Goal: Task Accomplishment & Management: Complete application form

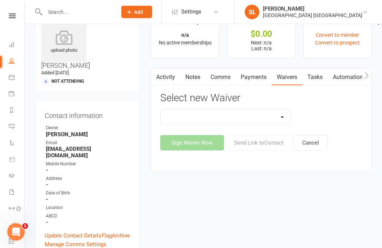
click at [278, 116] on select "Cancellation Form Membership Form Membership Form Family Membership Form Fight …" at bounding box center [225, 117] width 130 height 15
select select "5560"
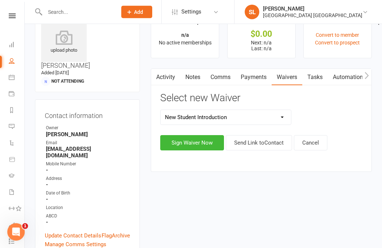
click at [187, 142] on button "Sign Waiver Now" at bounding box center [192, 142] width 64 height 15
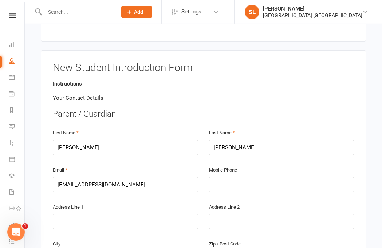
scroll to position [105, 0]
click at [319, 178] on input "text" at bounding box center [281, 183] width 145 height 15
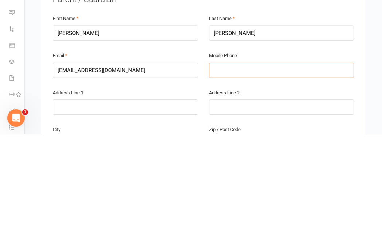
type input "0"
type input "04"
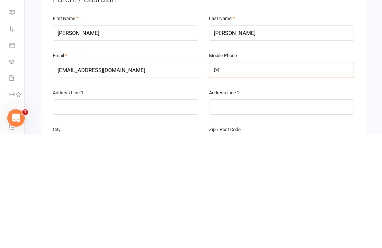
type input "04"
type input "043"
type input "0431"
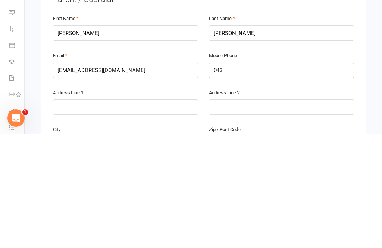
type input "0431"
type input "04311"
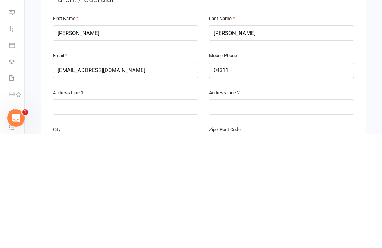
type input "043113"
type input "0431136"
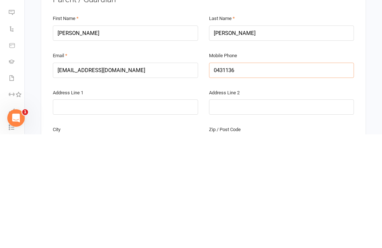
type input "0431136"
type input "04311361"
type input "043113613"
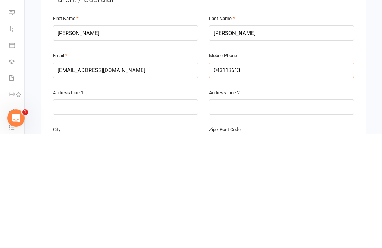
type input "043113613"
type input "0431136132"
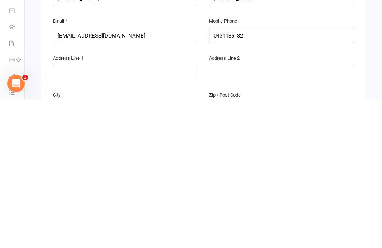
type input "0431136132"
click at [157, 213] on input "text" at bounding box center [125, 220] width 145 height 15
type input "2"
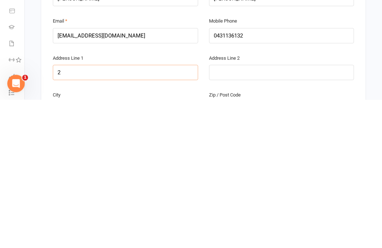
type input "26"
type input "26 s"
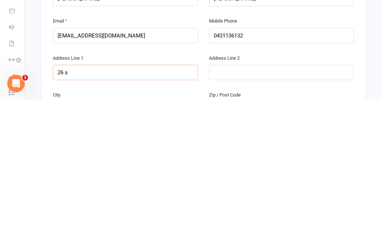
type input "26 s"
type input "26 se"
type input "26 sec"
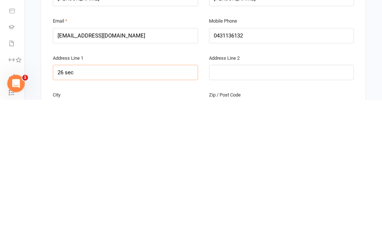
type input "26 sec"
type input "26 seco"
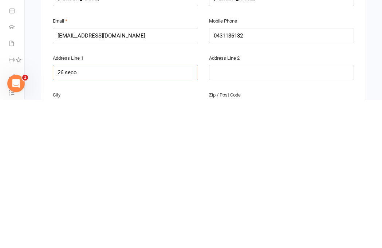
type input "26 secon"
type input "26 second"
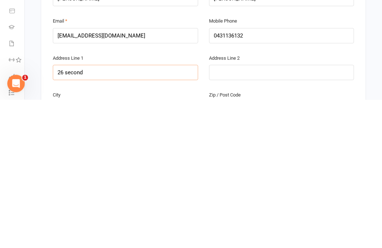
type input "26 second"
type input "26 second s"
type input "[STREET_ADDRESS]"
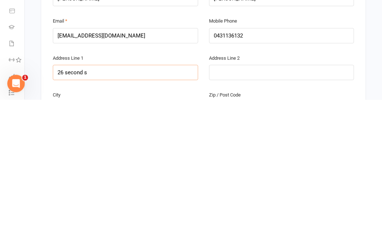
type input "[STREET_ADDRESS]"
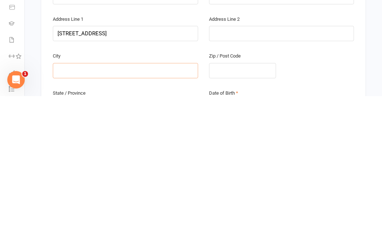
type input "B"
type input "Bo"
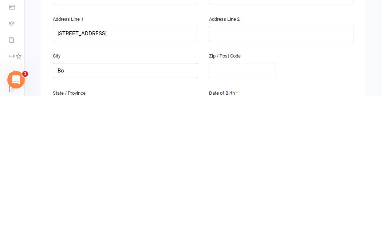
type input "Bo"
type input "Boo"
type input "Bool"
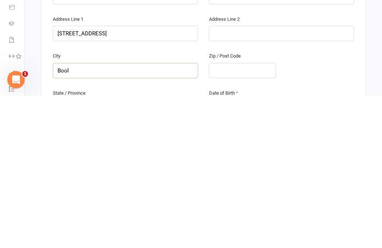
type input "Bool"
type input "Boola"
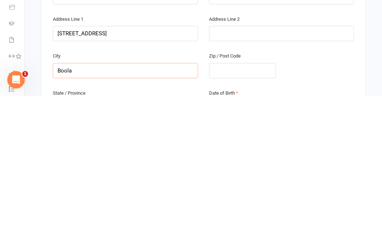
type input "Boolar"
type input "Boolaro"
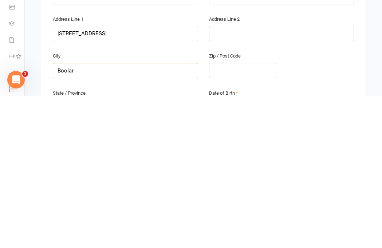
type input "Boolaro"
type input "Boolaroo"
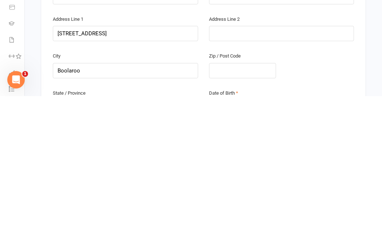
type input "N"
type input "Ns"
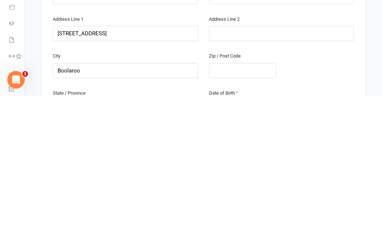
type input "Ns"
type input "Nsw"
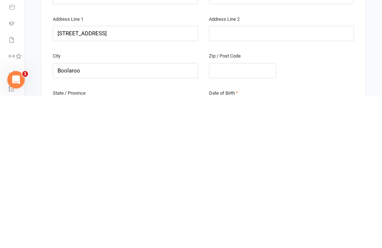
type input "Nsw"
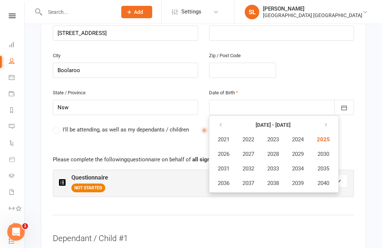
scroll to position [354, 0]
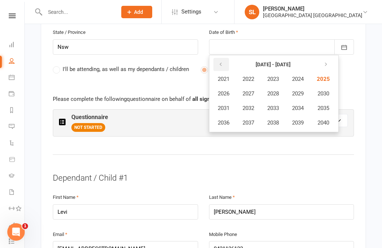
click at [216, 58] on button "button" at bounding box center [221, 64] width 16 height 13
click at [223, 61] on icon "button" at bounding box center [220, 64] width 5 height 6
click at [220, 61] on icon "button" at bounding box center [220, 64] width 5 height 6
click at [224, 58] on button "button" at bounding box center [221, 64] width 16 height 13
click at [328, 58] on button "button" at bounding box center [325, 64] width 16 height 13
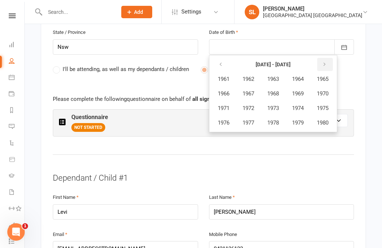
click at [327, 61] on icon "button" at bounding box center [324, 64] width 5 height 6
click at [226, 76] on span "2001" at bounding box center [224, 79] width 12 height 7
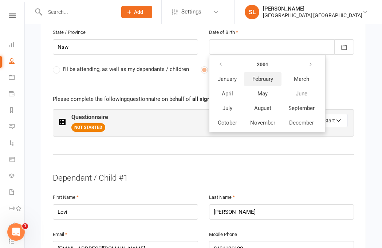
click at [270, 76] on span "February" at bounding box center [262, 79] width 21 height 7
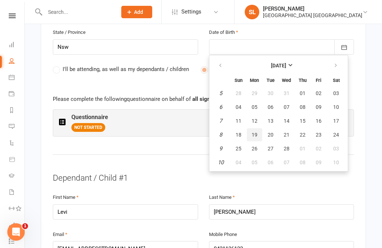
click at [254, 132] on span "19" at bounding box center [254, 135] width 6 height 6
type input "[DATE]"
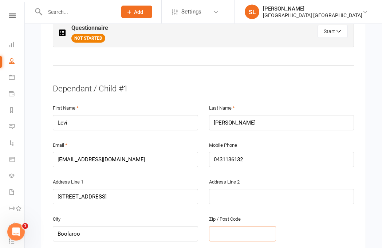
click at [259, 226] on input "text" at bounding box center [242, 233] width 67 height 15
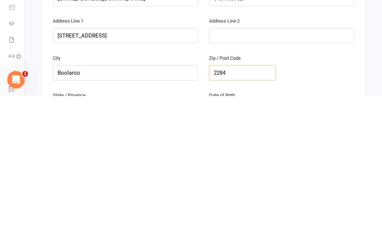
type input "2284"
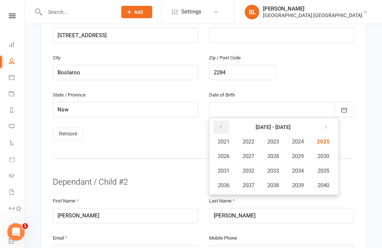
click at [219, 124] on icon "button" at bounding box center [220, 127] width 5 height 6
click at [220, 124] on icon "button" at bounding box center [220, 127] width 5 height 6
click at [222, 124] on icon "button" at bounding box center [220, 127] width 5 height 6
click at [324, 120] on button "button" at bounding box center [325, 126] width 16 height 13
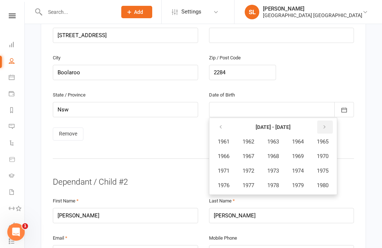
click at [327, 120] on button "button" at bounding box center [325, 126] width 16 height 13
click at [326, 124] on icon "button" at bounding box center [324, 127] width 5 height 6
click at [225, 138] on span "2001" at bounding box center [224, 141] width 12 height 7
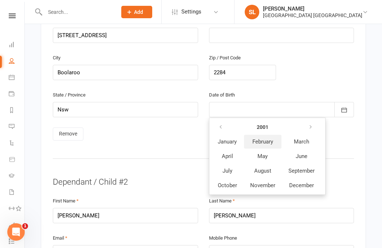
click at [266, 138] on span "February" at bounding box center [262, 141] width 21 height 7
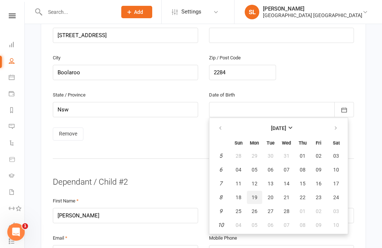
click at [256, 194] on span "19" at bounding box center [254, 197] width 6 height 6
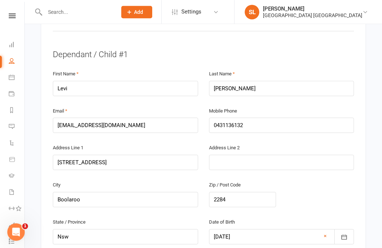
click at [262, 229] on div at bounding box center [281, 236] width 145 height 15
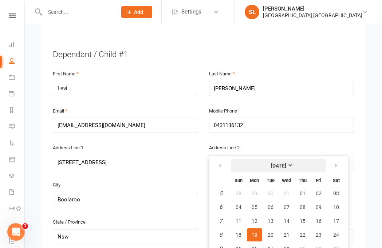
click at [286, 163] on strong "[DATE]" at bounding box center [278, 166] width 15 height 6
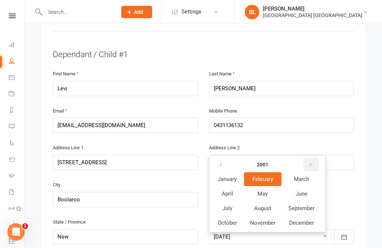
click at [311, 162] on icon "button" at bounding box center [310, 165] width 5 height 6
click at [313, 158] on button "button" at bounding box center [311, 164] width 16 height 13
click at [312, 162] on icon "button" at bounding box center [310, 165] width 5 height 6
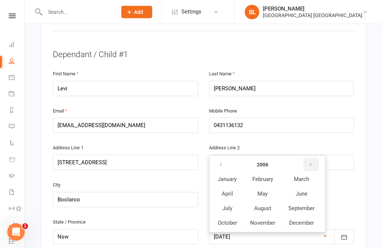
click at [309, 162] on icon "button" at bounding box center [310, 165] width 5 height 6
click at [311, 162] on icon "button" at bounding box center [310, 165] width 5 height 6
click at [312, 162] on icon "button" at bounding box center [310, 165] width 5 height 6
click at [309, 162] on icon "button" at bounding box center [310, 165] width 5 height 6
click at [312, 162] on icon "button" at bounding box center [310, 165] width 5 height 6
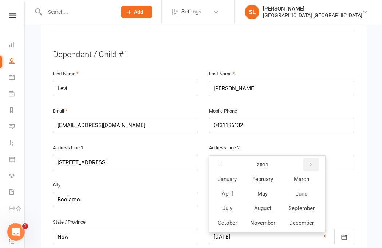
click at [309, 162] on icon "button" at bounding box center [310, 165] width 5 height 6
click at [308, 162] on icon "button" at bounding box center [310, 165] width 5 height 6
click at [309, 162] on icon "button" at bounding box center [310, 165] width 5 height 6
click at [308, 162] on icon "button" at bounding box center [310, 165] width 5 height 6
click at [306, 158] on button "button" at bounding box center [311, 164] width 16 height 13
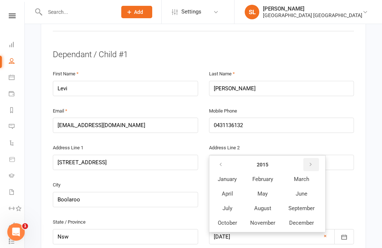
click at [305, 158] on button "button" at bounding box center [311, 164] width 16 height 13
click at [222, 162] on icon "button" at bounding box center [220, 165] width 5 height 6
click at [307, 158] on button "button" at bounding box center [311, 164] width 16 height 13
click at [307, 219] on span "December" at bounding box center [301, 222] width 25 height 7
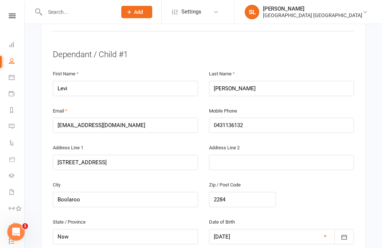
click at [300, 229] on div at bounding box center [281, 236] width 145 height 15
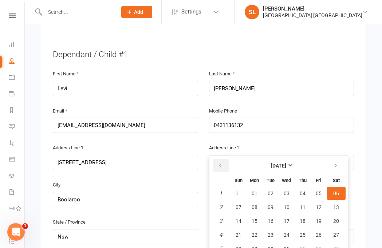
click at [218, 163] on icon "button" at bounding box center [220, 166] width 5 height 6
click at [336, 246] on span "30" at bounding box center [336, 249] width 6 height 6
type input "[DATE]"
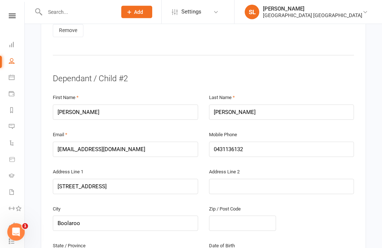
scroll to position [708, 0]
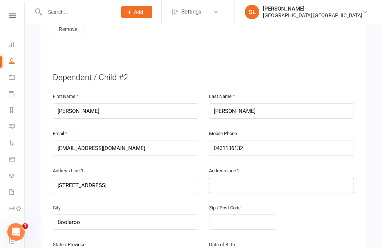
click at [283, 178] on input "text" at bounding box center [281, 185] width 145 height 15
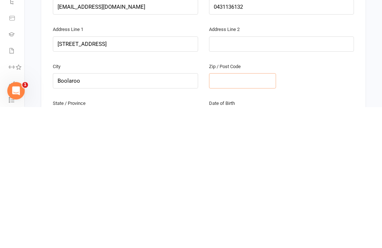
click at [246, 214] on input "text" at bounding box center [242, 221] width 67 height 15
type input "2284"
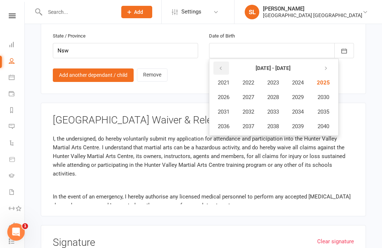
click at [218, 65] on icon "button" at bounding box center [220, 68] width 5 height 6
click at [303, 123] on span "2019" at bounding box center [298, 126] width 12 height 7
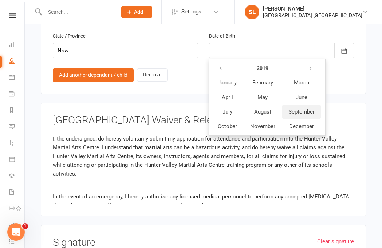
click at [306, 108] on span "September" at bounding box center [301, 111] width 26 height 7
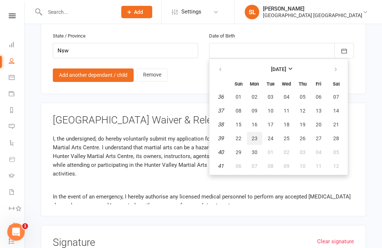
click at [251, 135] on span "23" at bounding box center [254, 138] width 6 height 6
type input "[DATE]"
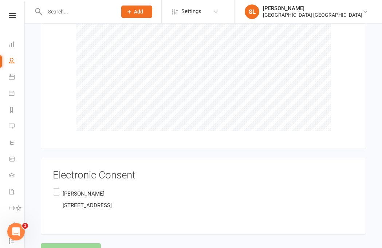
scroll to position [1148, 0]
click at [60, 187] on label "[PERSON_NAME] [STREET_ADDRESS]" at bounding box center [82, 200] width 59 height 26
click at [57, 187] on input "[PERSON_NAME] [STREET_ADDRESS]" at bounding box center [55, 187] width 5 height 0
click at [75, 243] on button "Agree & Submit" at bounding box center [71, 250] width 60 height 15
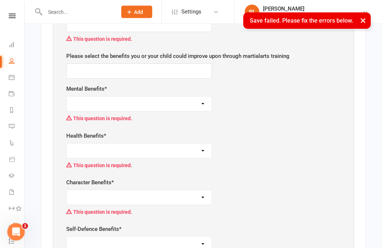
scroll to position [328, 0]
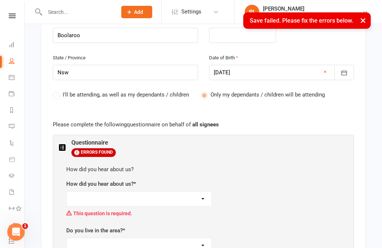
click at [186, 191] on select "Facebook Internet Referral from a friend Flyer in the mail or at the shopping m…" at bounding box center [139, 198] width 145 height 15
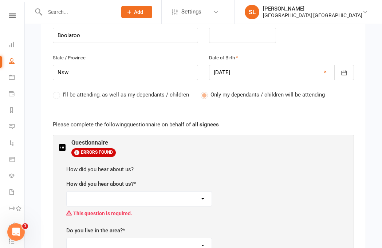
select select "Flyer in the mail or at the [GEOGRAPHIC_DATA]"
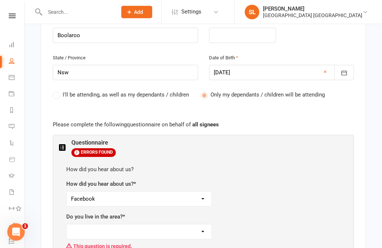
click at [202, 224] on select "Yes No" at bounding box center [139, 231] width 145 height 15
select select "Yes"
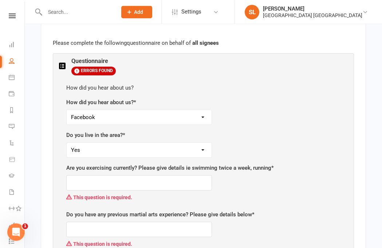
scroll to position [410, 0]
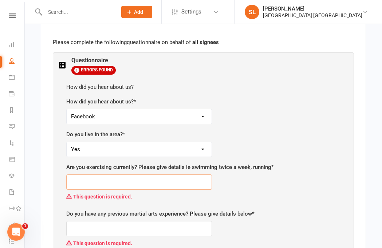
click at [190, 174] on input "text" at bounding box center [139, 181] width 146 height 15
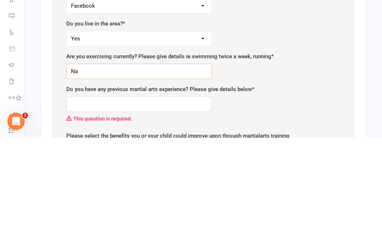
type input "Na"
click at [158, 207] on input "text" at bounding box center [139, 214] width 146 height 15
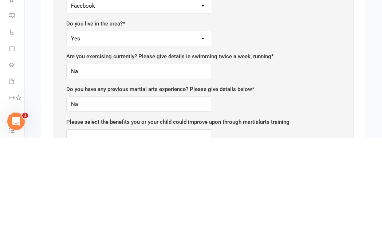
scroll to position [551, 0]
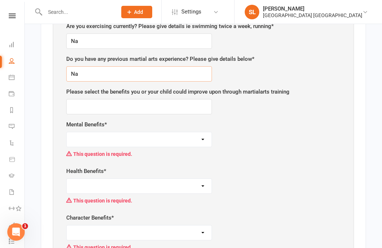
type input "Na"
click at [158, 99] on input "text" at bounding box center [139, 106] width 146 height 15
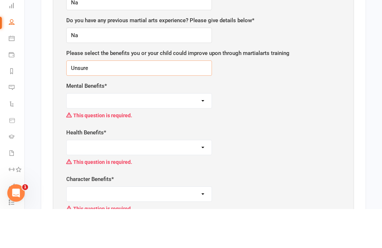
type input "Unsure"
click at [163, 132] on select "Self-esteem Focus and listening Fun, Fun, Fun Determination Motivation" at bounding box center [139, 139] width 145 height 15
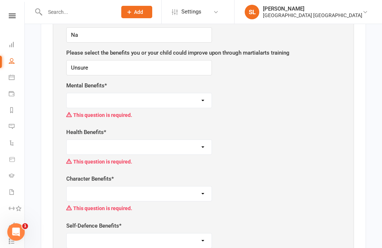
click at [189, 93] on select "Self-esteem Focus and listening Fun, Fun, Fun Determination Motivation" at bounding box center [139, 100] width 145 height 15
select select "Fun, Fun, Fun"
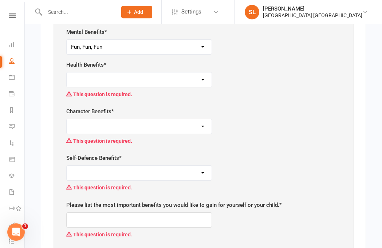
click at [190, 72] on select "Weight control Strength Flexibility Coordination Cardio vascular / Fitness" at bounding box center [139, 79] width 145 height 15
select select "Coordination"
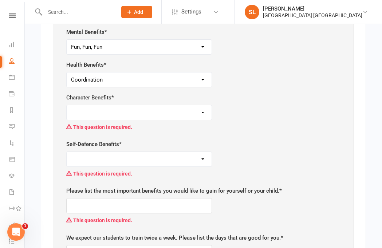
click at [188, 105] on select "Respect for others Integrity Self control Leadership Assertiveness" at bounding box center [139, 112] width 145 height 15
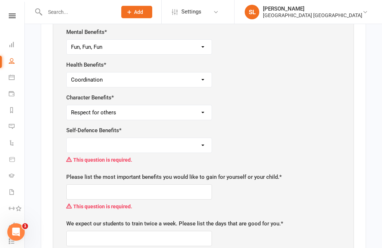
click at [197, 105] on select "Respect for others Integrity Self control Leadership Assertiveness" at bounding box center [139, 112] width 145 height 15
click at [198, 105] on select "Respect for others Integrity Self control Leadership Assertiveness" at bounding box center [139, 112] width 145 height 15
select select "Leadership"
click at [194, 138] on select "Safety Self confidence Anti-bullying Agility and coordination Awareness" at bounding box center [139, 145] width 145 height 15
select select "Self confidence"
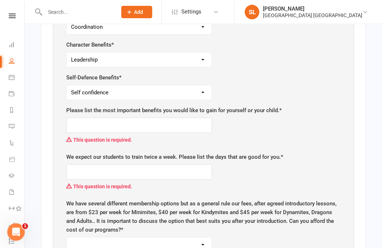
scroll to position [697, 0]
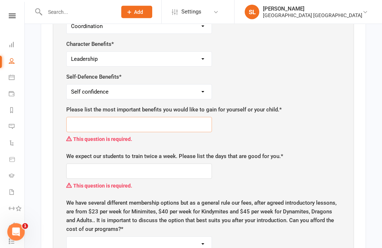
click at [193, 117] on input "text" at bounding box center [139, 124] width 146 height 15
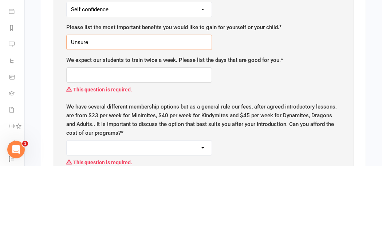
type input "Unsure"
click at [175, 150] on input "text" at bounding box center [139, 157] width 146 height 15
type input "U"
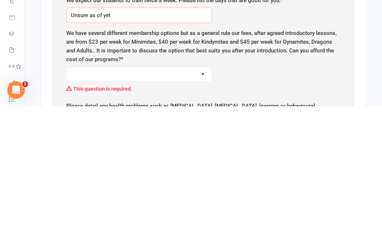
type input "Unsure as of yet"
click at [190, 209] on select "Yes No" at bounding box center [139, 216] width 145 height 15
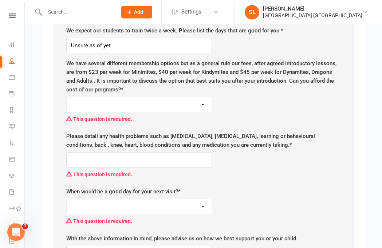
scroll to position [808, 0]
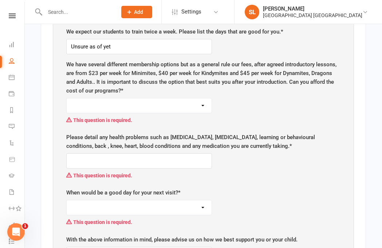
click at [196, 98] on select "Yes No" at bounding box center [139, 105] width 145 height 15
select select "Yes"
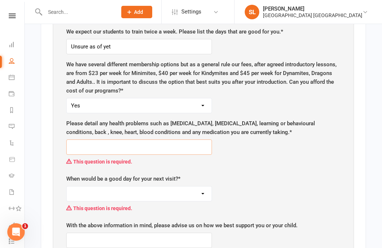
click at [190, 139] on input "text" at bounding box center [139, 146] width 146 height 15
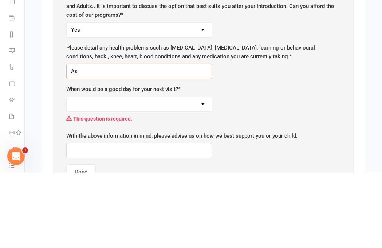
type input "A"
type input "Levi [MEDICAL_DATA]"
click at [150, 172] on select "[DATE] [DATE] [DATE] [DATE] [DATE]" at bounding box center [139, 179] width 145 height 15
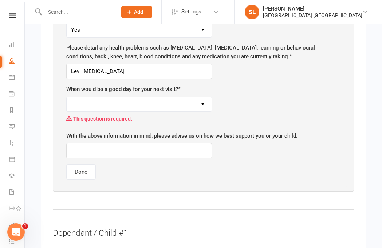
click at [183, 97] on select "[DATE] [DATE] [DATE] [DATE] [DATE]" at bounding box center [139, 104] width 145 height 15
select select "[DATE]"
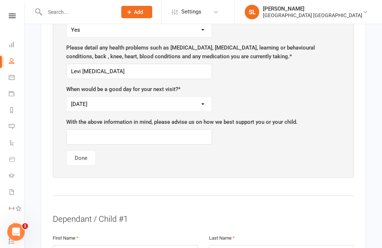
click at [84, 150] on button "Done" at bounding box center [80, 157] width 29 height 15
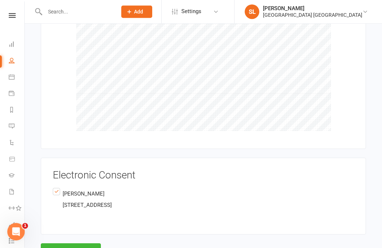
scroll to position [1149, 0]
click at [77, 243] on button "Agree & Submit" at bounding box center [71, 250] width 60 height 15
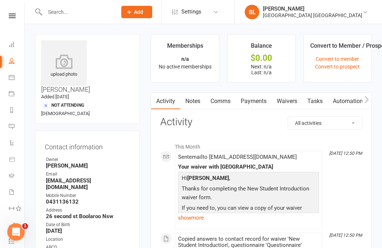
click at [291, 100] on link "Waivers" at bounding box center [286, 101] width 31 height 17
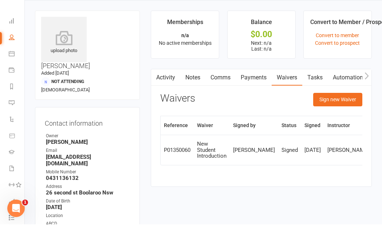
scroll to position [24, 0]
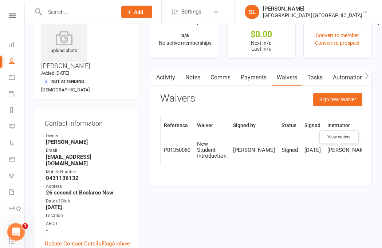
click at [379, 153] on icon at bounding box center [381, 149] width 5 height 5
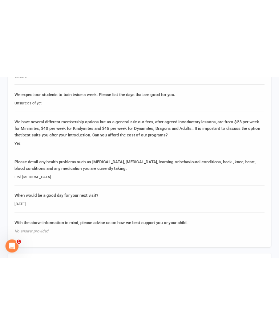
scroll to position [1209, 0]
